Goal: Navigation & Orientation: Find specific page/section

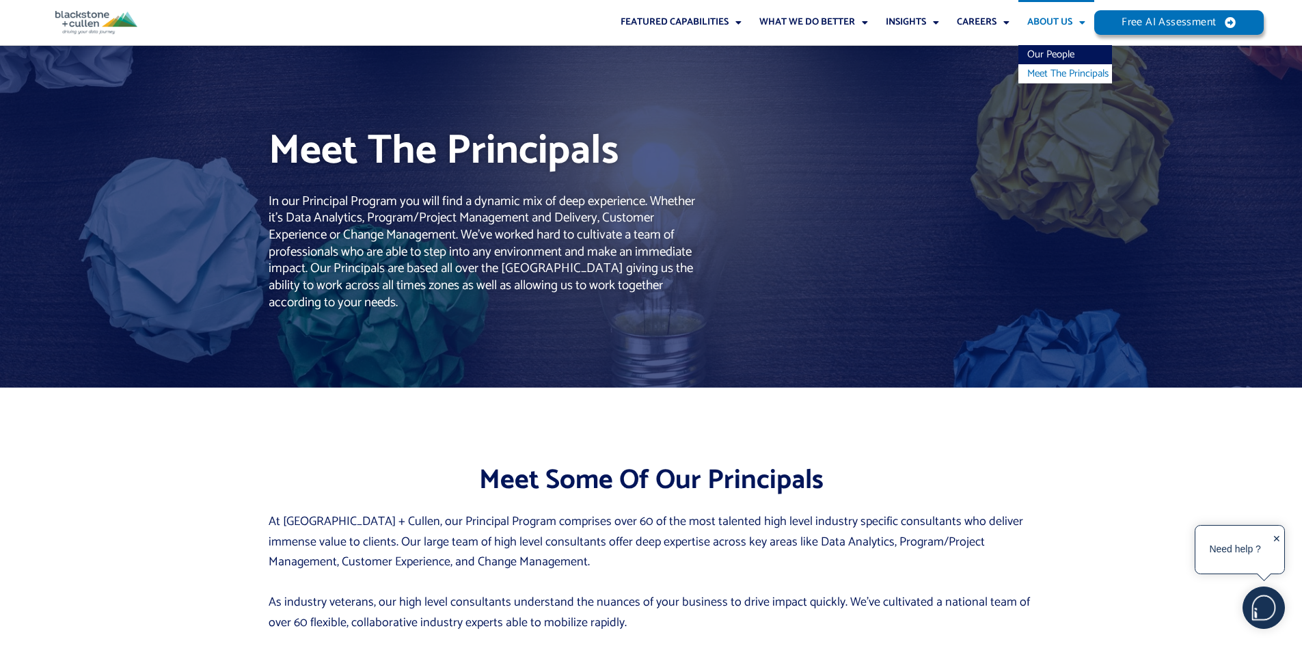
click at [1050, 21] on link "About Us" at bounding box center [1056, 22] width 76 height 45
click at [1081, 18] on span "Menu" at bounding box center [1078, 22] width 13 height 23
click at [1042, 74] on link "Meet The Principals" at bounding box center [1065, 73] width 94 height 19
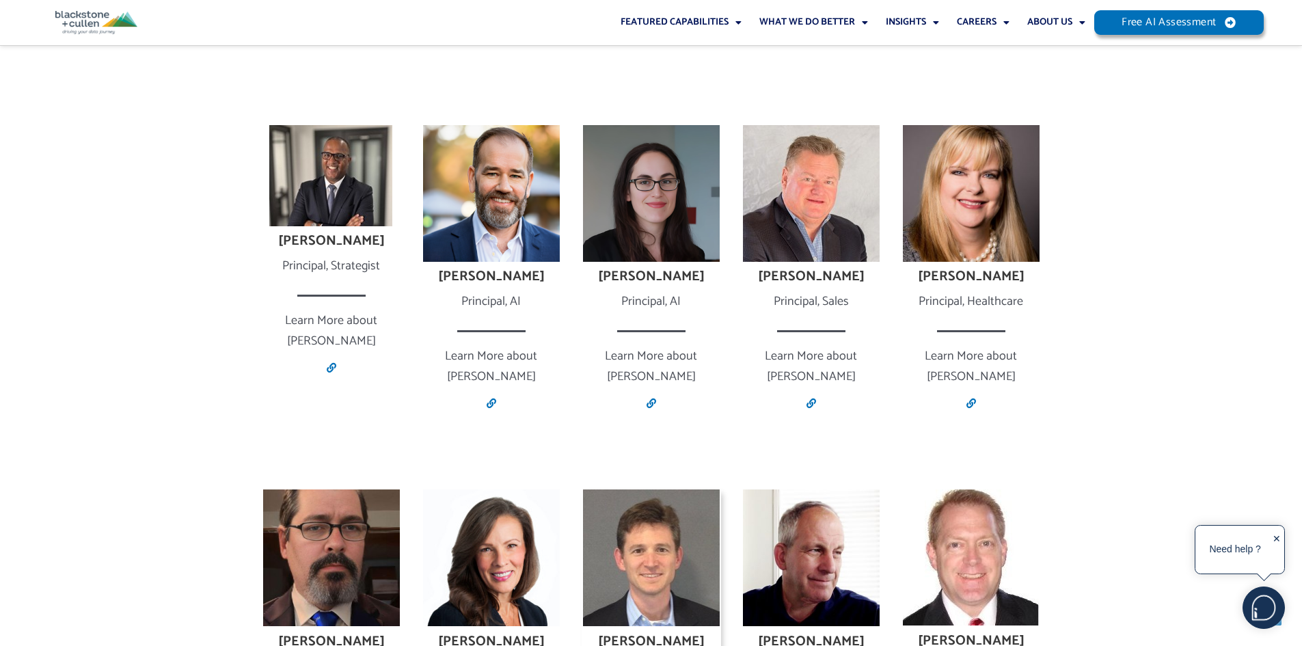
scroll to position [820, 0]
